Goal: Obtain resource: Download file/media

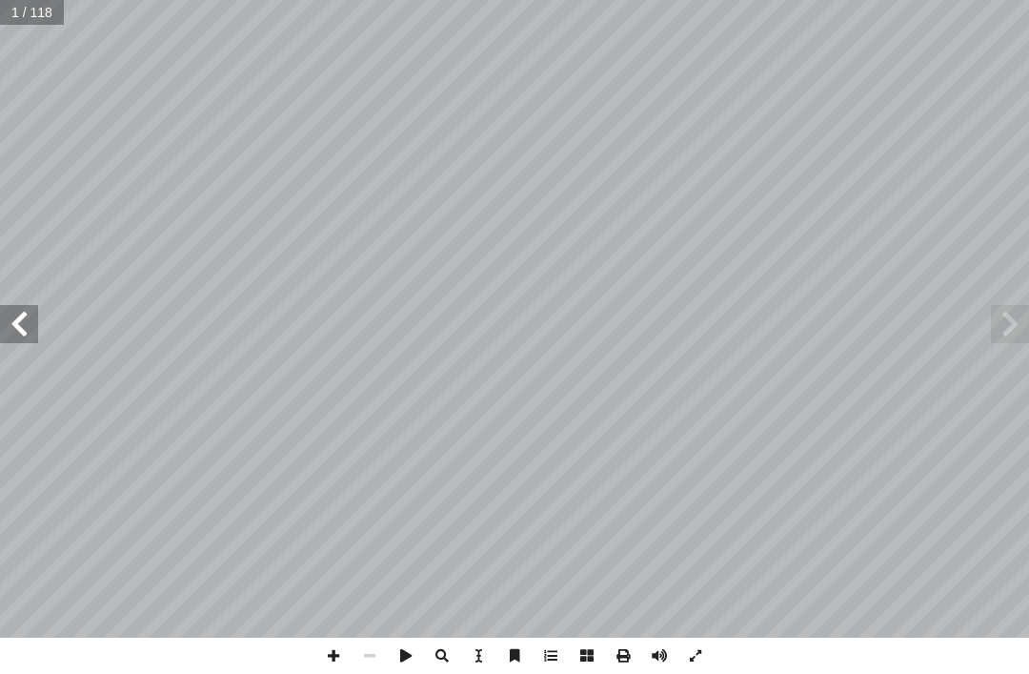
click at [1006, 321] on span at bounding box center [1010, 324] width 38 height 38
click at [999, 322] on span at bounding box center [1010, 324] width 38 height 38
click at [1018, 315] on span at bounding box center [1010, 324] width 38 height 38
click at [1028, 325] on span at bounding box center [1010, 324] width 38 height 38
click at [15, 330] on span at bounding box center [19, 324] width 38 height 38
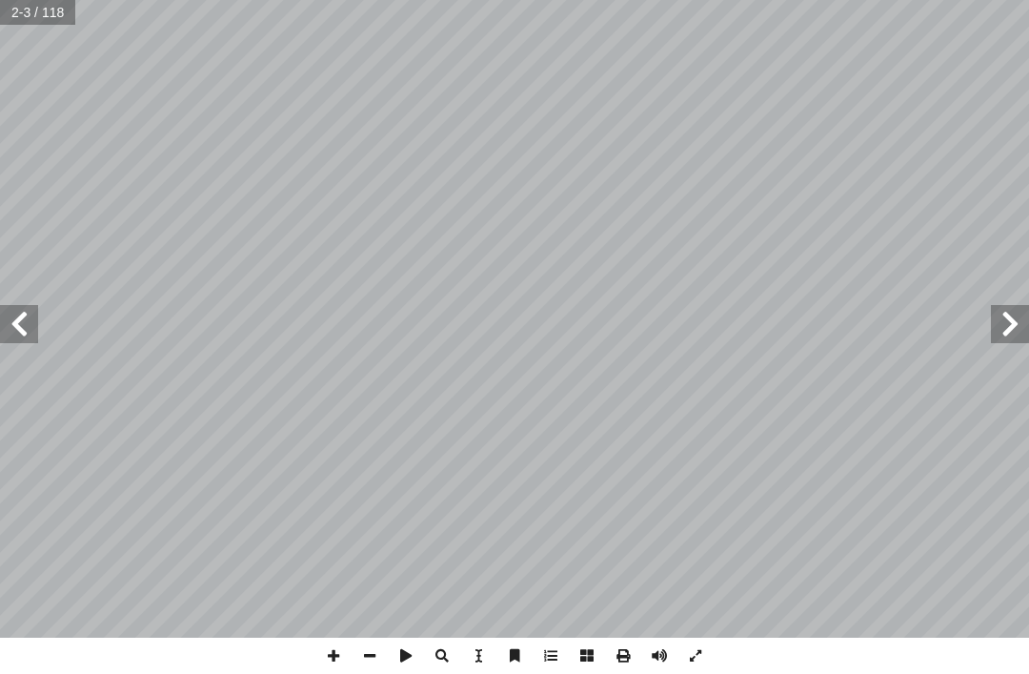
click at [19, 327] on span at bounding box center [19, 324] width 38 height 38
click at [23, 330] on span at bounding box center [19, 324] width 38 height 38
click at [19, 311] on span at bounding box center [19, 324] width 38 height 38
click at [27, 324] on span at bounding box center [19, 324] width 38 height 38
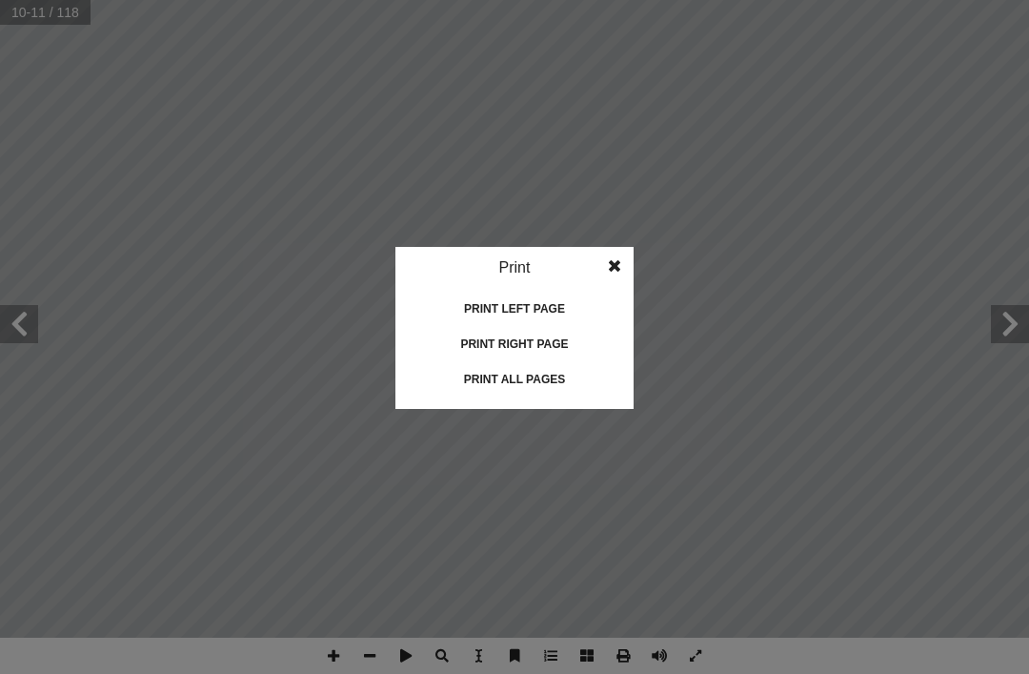
click at [564, 385] on div "Print all pages" at bounding box center [514, 379] width 191 height 30
